Goal: Task Accomplishment & Management: Manage account settings

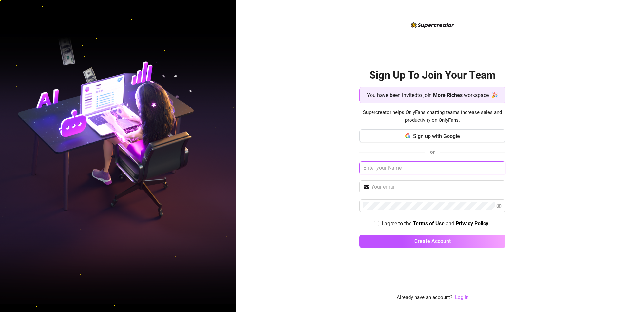
click at [432, 166] on input "text" at bounding box center [432, 167] width 146 height 13
type input "[PERSON_NAME]"
type input "[EMAIL_ADDRESS][DOMAIN_NAME]"
click at [376, 224] on input "I agree to the Terms of Use and Privacy Policy" at bounding box center [376, 223] width 5 height 5
checkbox input "true"
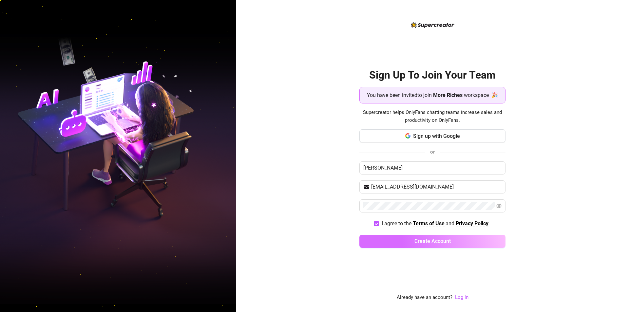
click at [391, 239] on button "Create Account" at bounding box center [432, 241] width 146 height 13
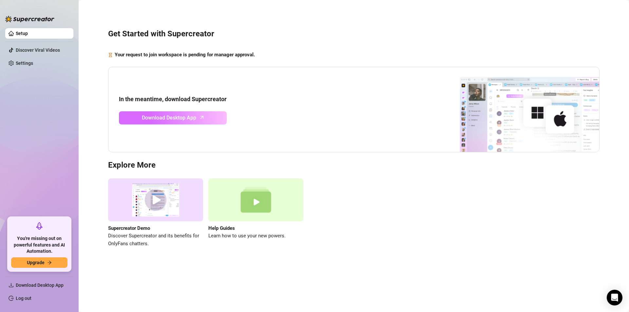
click at [173, 117] on span "Download Desktop App" at bounding box center [169, 118] width 54 height 8
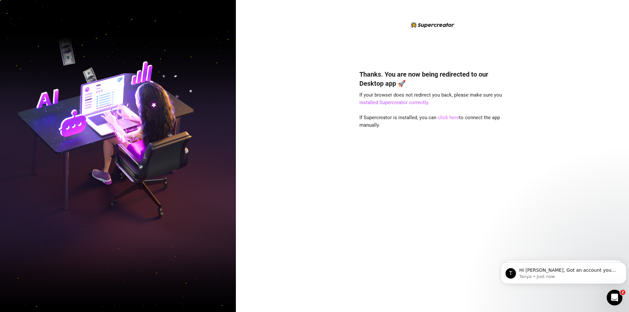
click at [439, 116] on link "click here" at bounding box center [447, 118] width 21 height 6
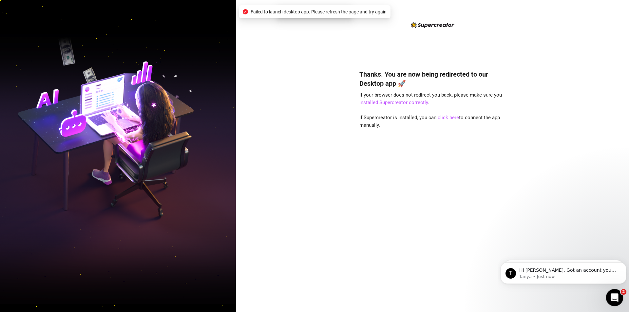
click at [611, 297] on icon "Open Intercom Messenger" at bounding box center [613, 296] width 11 height 11
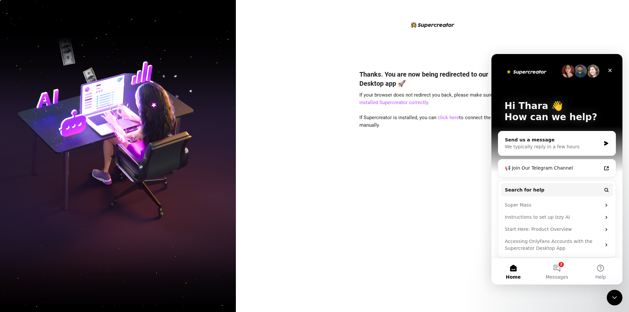
click at [512, 266] on button "Home" at bounding box center [513, 271] width 44 height 26
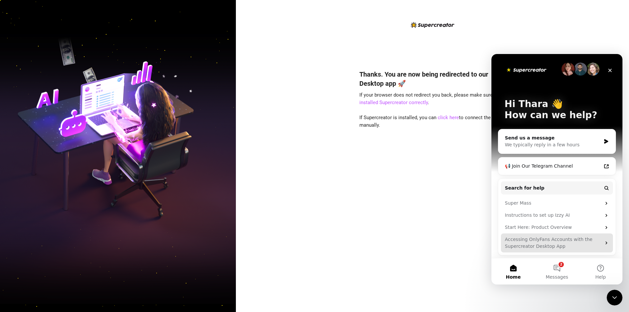
scroll to position [3, 0]
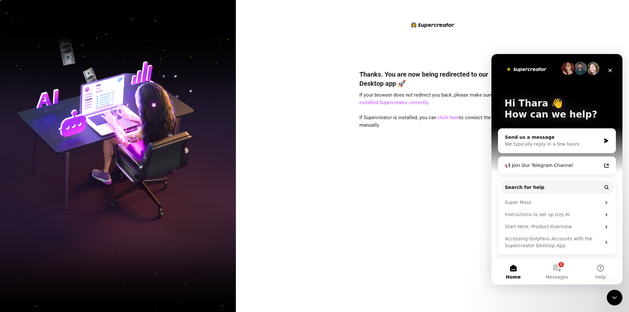
click at [610, 70] on icon "Close" at bounding box center [609, 70] width 5 height 5
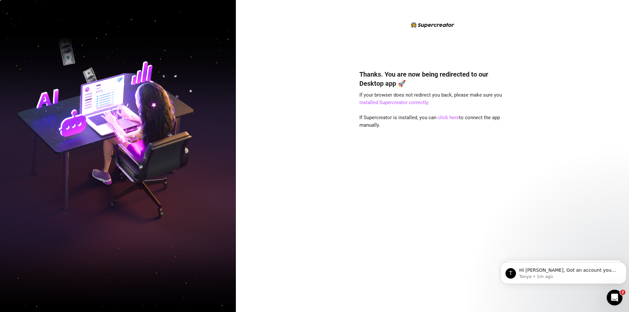
scroll to position [0, 0]
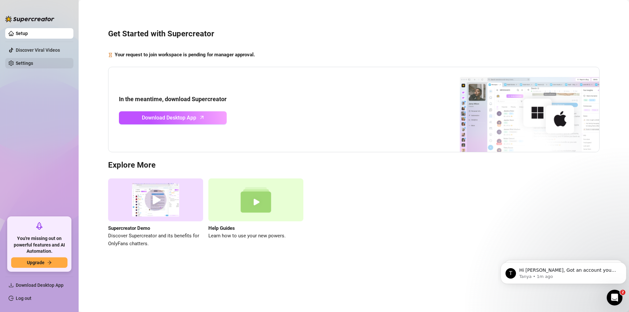
click at [16, 61] on link "Settings" at bounding box center [24, 63] width 17 height 5
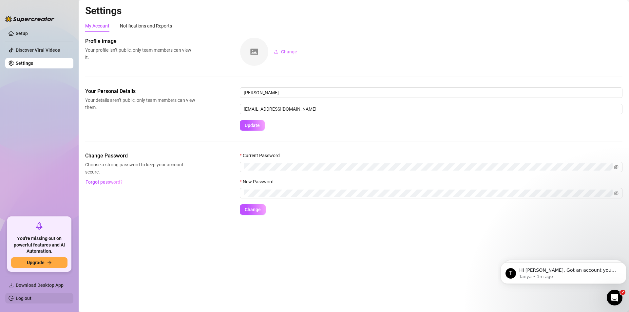
click at [17, 296] on link "Log out" at bounding box center [24, 298] width 16 height 5
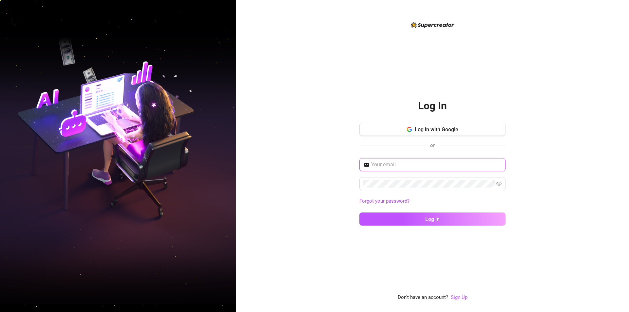
type input "Axbuckz01@gmail.com"
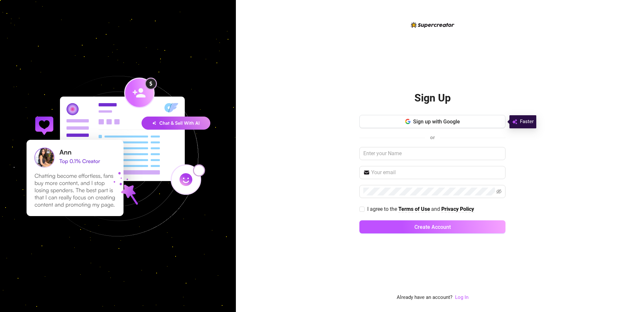
click at [416, 147] on div "Sign up with Google or I agree to the Terms of Use and Privacy Policy Create Ac…" at bounding box center [432, 177] width 146 height 124
click at [417, 152] on input "text" at bounding box center [432, 153] width 146 height 13
type input "[PERSON_NAME]"
click at [381, 171] on input "text" at bounding box center [436, 173] width 130 height 8
type input "[EMAIL_ADDRESS][DOMAIN_NAME]"
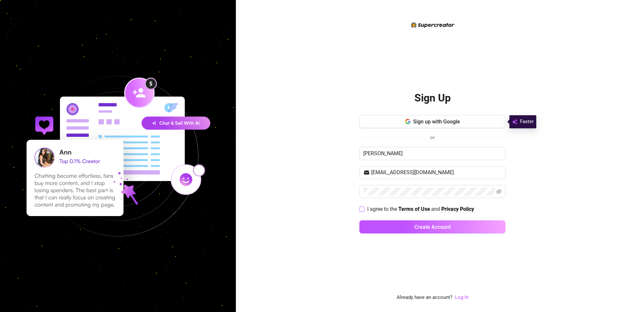
click at [361, 209] on input "I agree to the Terms of Use and Privacy Policy" at bounding box center [361, 209] width 5 height 5
checkbox input "true"
click at [397, 231] on button "Create Account" at bounding box center [432, 226] width 146 height 13
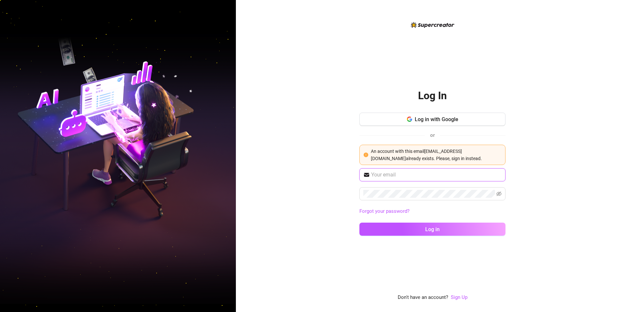
type input "Axbuckz01@gmail.com"
click at [435, 230] on span "Log in" at bounding box center [432, 229] width 14 height 6
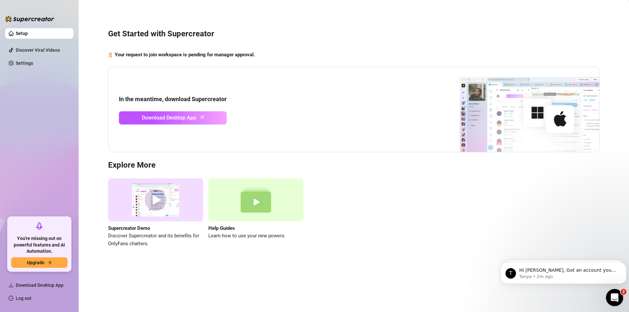
click at [608, 300] on div "Open Intercom Messenger" at bounding box center [613, 297] width 22 height 22
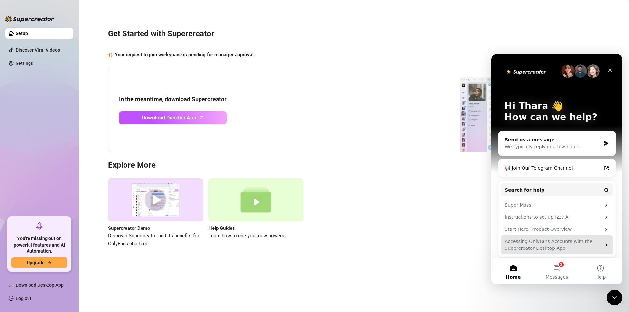
click at [527, 244] on div "Accessing OnlyFans Accounts with the Supercreator Desktop App" at bounding box center [552, 245] width 96 height 14
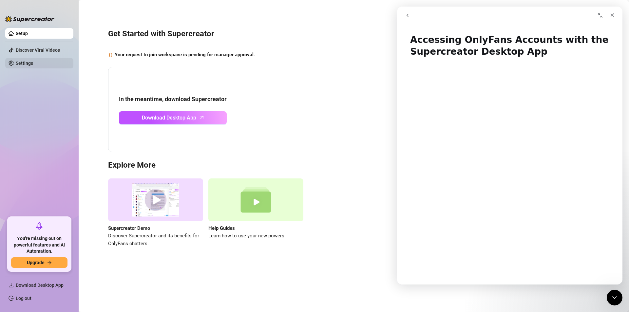
click at [29, 64] on link "Settings" at bounding box center [24, 63] width 17 height 5
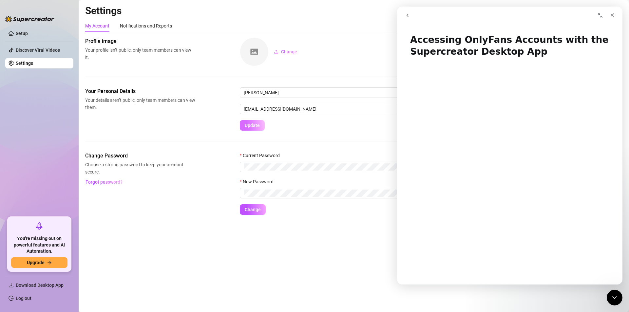
click at [258, 124] on span "Update" at bounding box center [252, 125] width 15 height 5
click at [253, 125] on span "Update" at bounding box center [252, 125] width 15 height 5
click at [247, 53] on img at bounding box center [254, 52] width 28 height 28
click at [167, 96] on div "Your Personal Details Your details aren’t public, only team members can view th…" at bounding box center [140, 99] width 110 height 24
click at [611, 13] on icon "Close" at bounding box center [611, 14] width 5 height 5
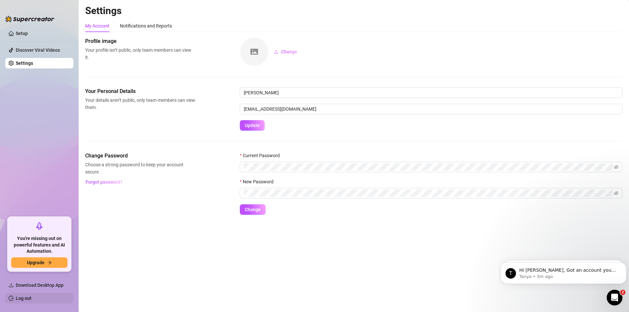
click at [31, 299] on link "Log out" at bounding box center [24, 298] width 16 height 5
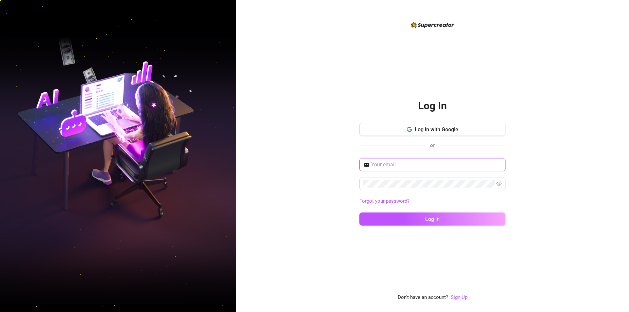
type input "Axbuckz01@gmail.com"
type input "[EMAIL_ADDRESS][DOMAIN_NAME]"
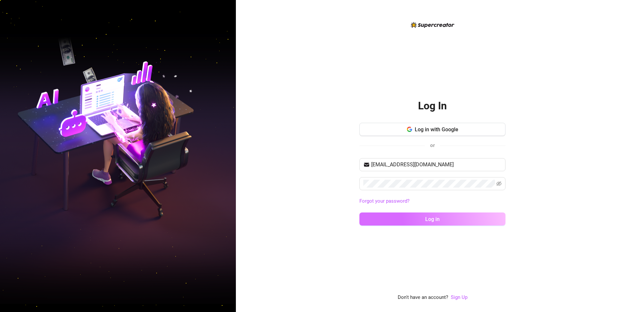
click at [411, 222] on button "Log in" at bounding box center [432, 218] width 146 height 13
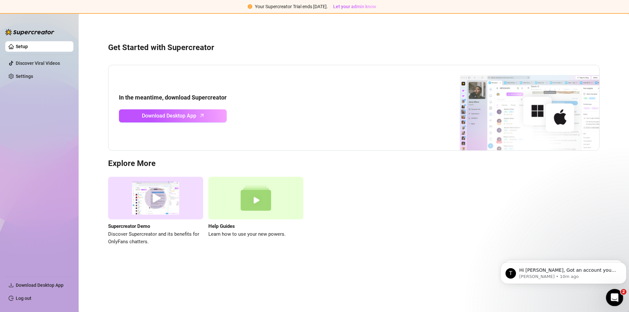
click at [609, 297] on icon "Open Intercom Messenger" at bounding box center [613, 296] width 11 height 11
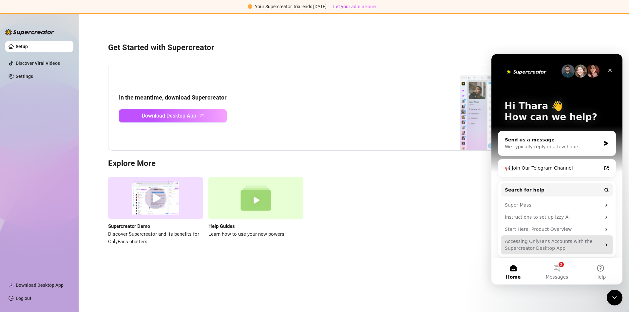
scroll to position [3, 0]
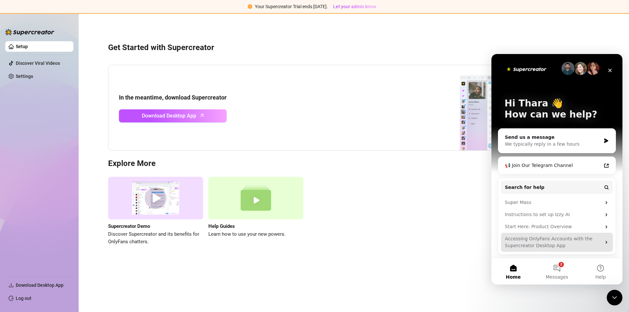
click at [552, 241] on div "Accessing OnlyFans Accounts with the Supercreator Desktop App" at bounding box center [552, 242] width 96 height 14
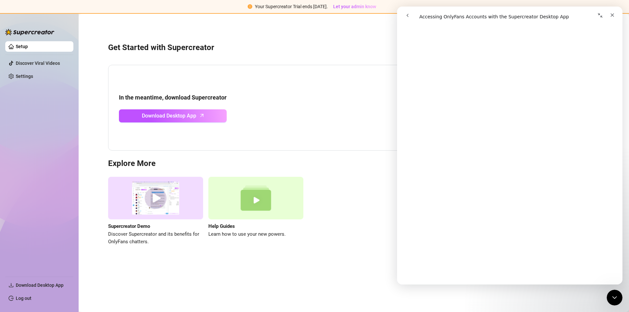
scroll to position [458, 0]
click at [5, 132] on ul "Setup Discover Viral Videos Settings" at bounding box center [39, 156] width 68 height 235
click at [21, 283] on span "Download Desktop App" at bounding box center [40, 285] width 48 height 5
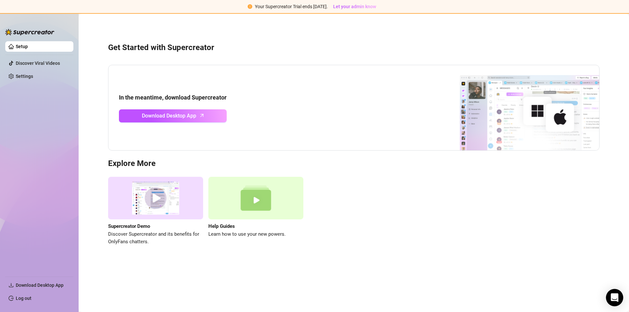
click at [610, 298] on div "Open Intercom Messenger" at bounding box center [614, 297] width 17 height 17
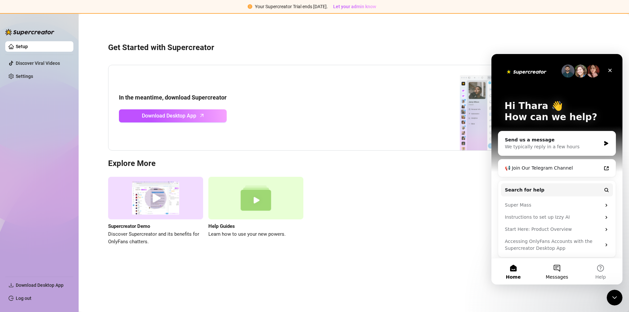
click at [559, 266] on button "Messages" at bounding box center [557, 271] width 44 height 26
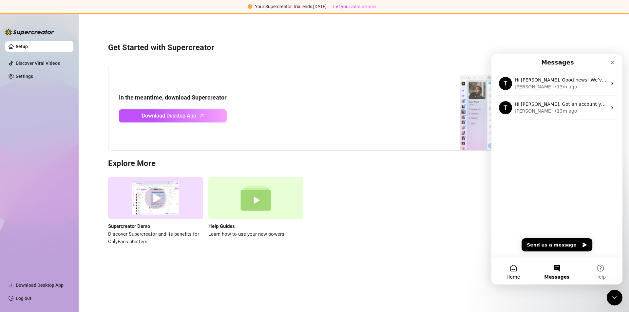
click at [514, 275] on span "Home" at bounding box center [512, 277] width 13 height 5
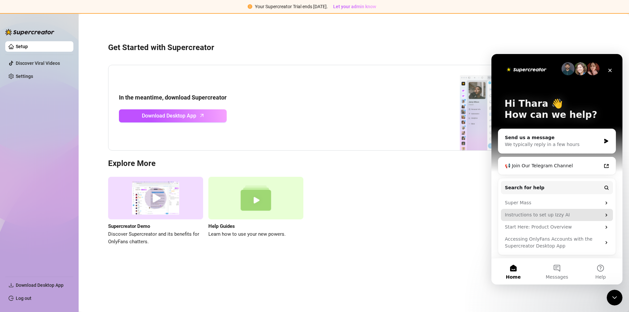
scroll to position [3, 0]
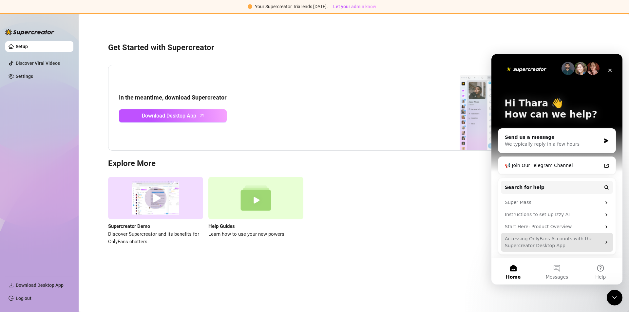
click at [603, 242] on icon "Intercom messenger" at bounding box center [605, 242] width 5 height 5
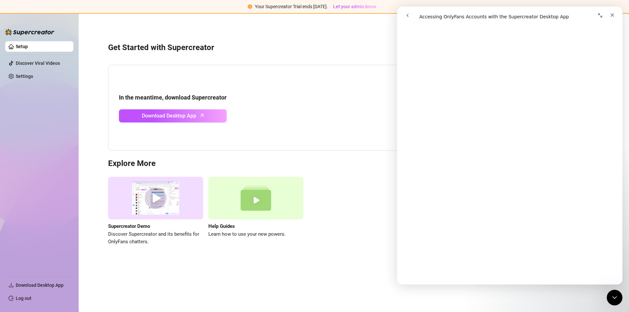
scroll to position [797, 0]
click at [28, 46] on link "Setup" at bounding box center [22, 46] width 12 height 5
click at [16, 49] on link "Setup" at bounding box center [22, 46] width 12 height 5
click at [22, 78] on link "Settings" at bounding box center [24, 76] width 17 height 5
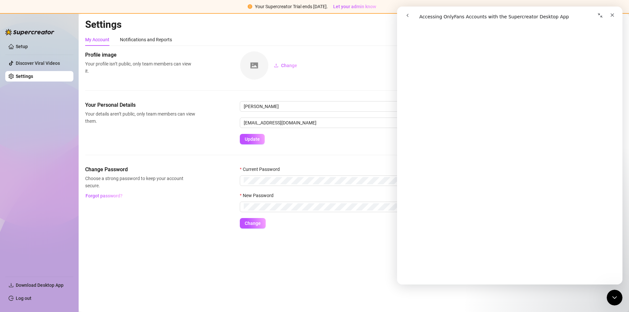
click at [33, 76] on link "Settings" at bounding box center [24, 76] width 17 height 5
click at [16, 47] on link "Setup" at bounding box center [22, 46] width 12 height 5
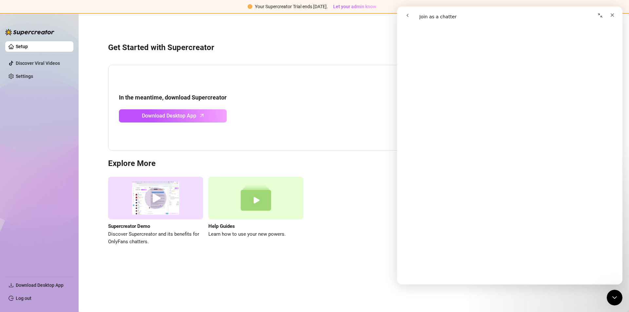
click at [16, 47] on link "Setup" at bounding box center [22, 46] width 12 height 5
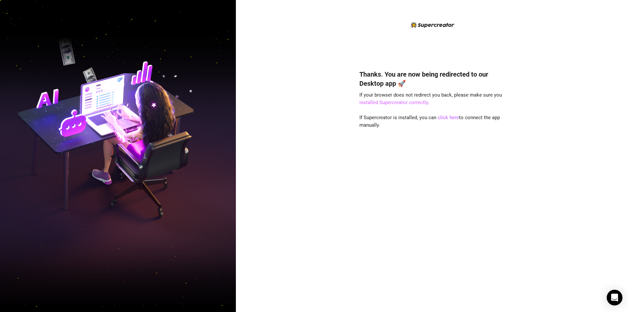
click at [403, 100] on link "installed Supercreator correctly" at bounding box center [393, 103] width 68 height 6
click at [441, 116] on link "click here" at bounding box center [447, 118] width 21 height 6
click at [444, 119] on link "click here" at bounding box center [447, 118] width 21 height 6
click at [447, 116] on link "click here" at bounding box center [447, 118] width 21 height 6
click at [443, 117] on link "click here" at bounding box center [447, 118] width 21 height 6
